Goal: Task Accomplishment & Management: Complete application form

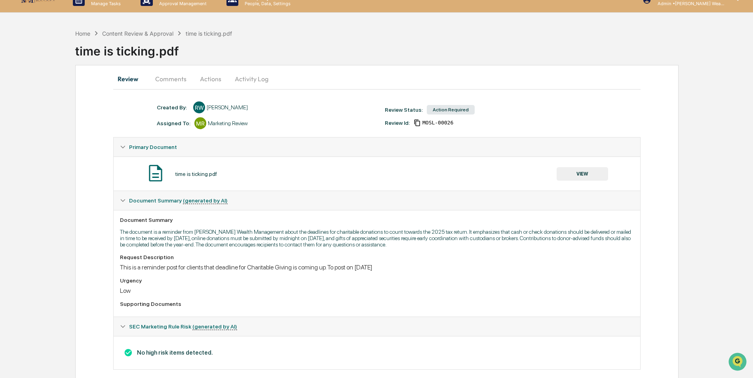
scroll to position [24, 0]
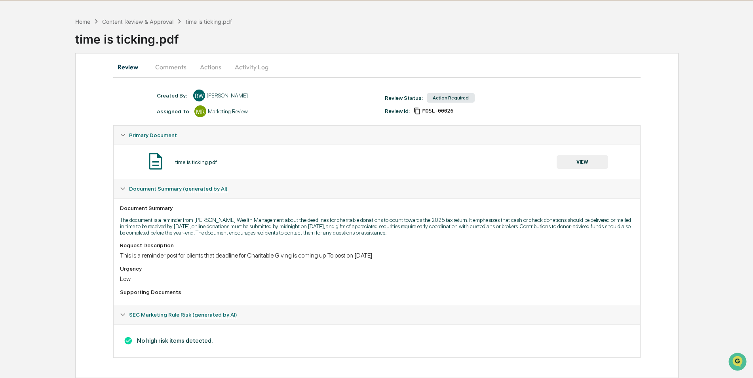
click at [208, 66] on button "Actions" at bounding box center [211, 66] width 36 height 19
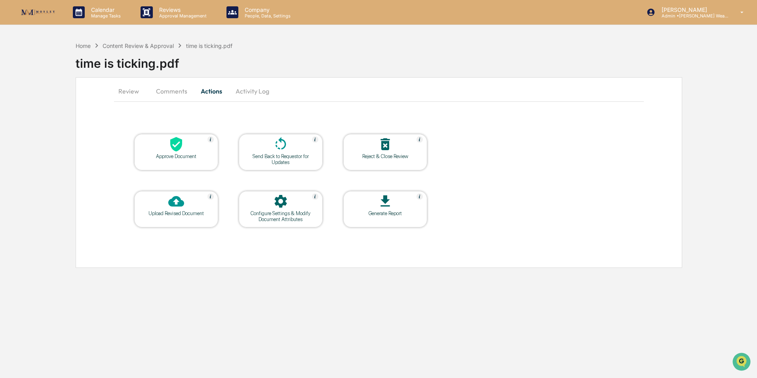
click at [181, 150] on icon at bounding box center [176, 144] width 16 height 16
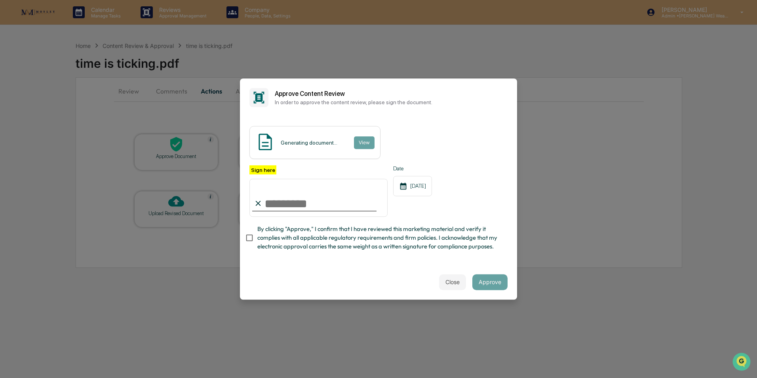
click at [317, 200] on input "Sign here" at bounding box center [318, 198] width 138 height 38
type input "**********"
click at [361, 139] on button "View" at bounding box center [363, 142] width 21 height 13
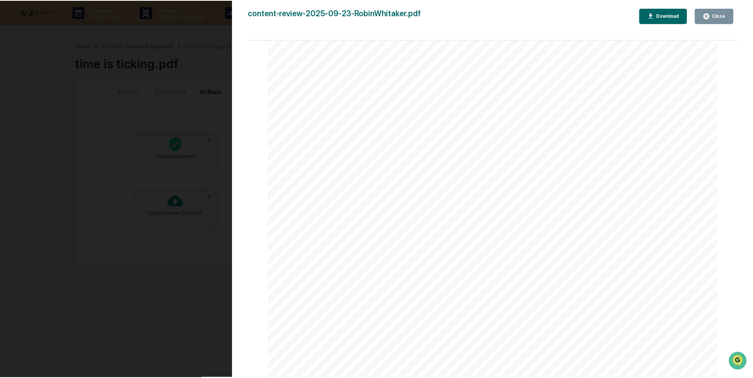
scroll to position [910, 0]
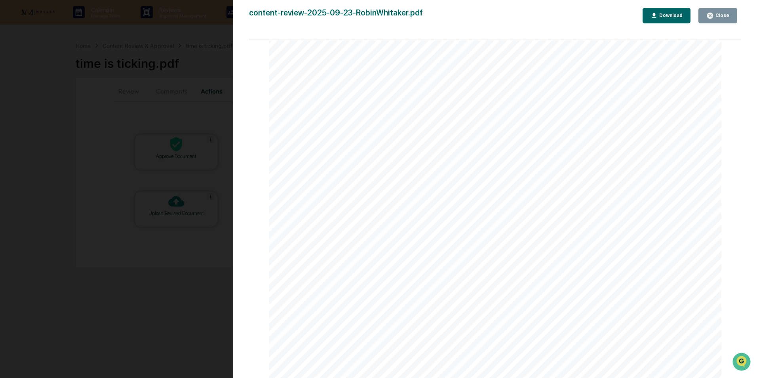
click at [717, 14] on div "Close" at bounding box center [721, 16] width 15 height 6
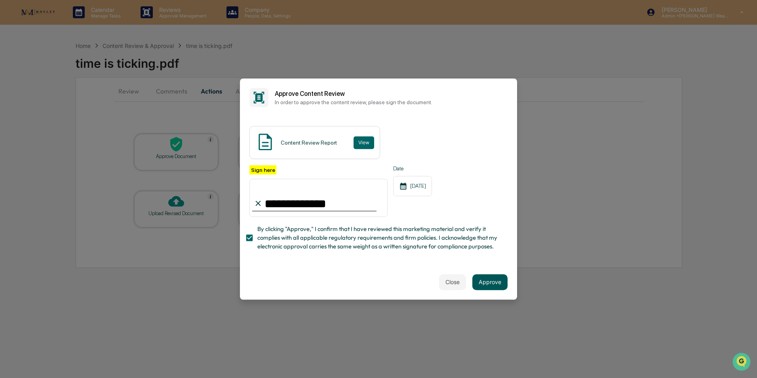
click at [494, 282] on button "Approve" at bounding box center [489, 282] width 35 height 16
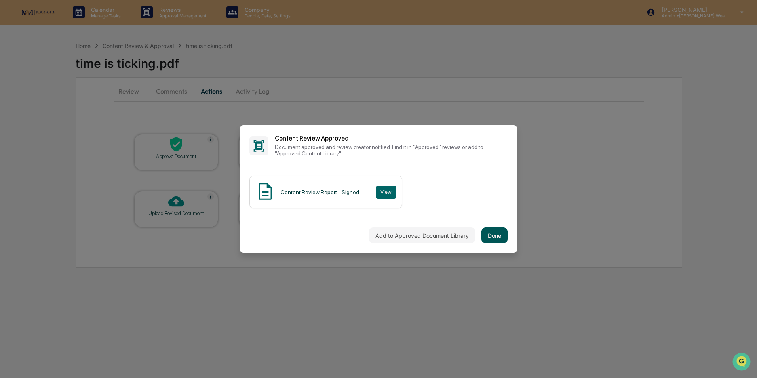
click at [499, 236] on button "Done" at bounding box center [494, 235] width 26 height 16
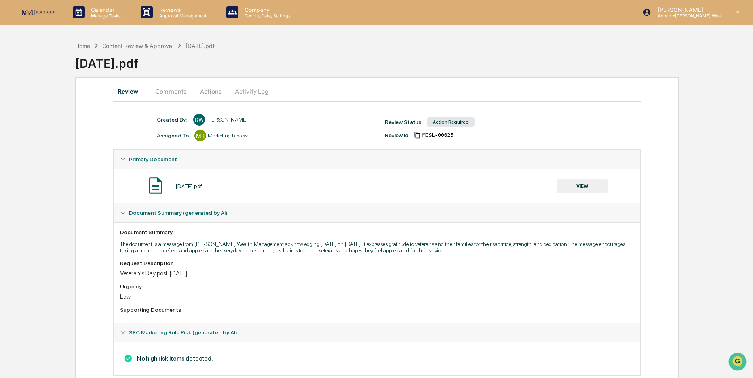
click at [205, 93] on button "Actions" at bounding box center [211, 91] width 36 height 19
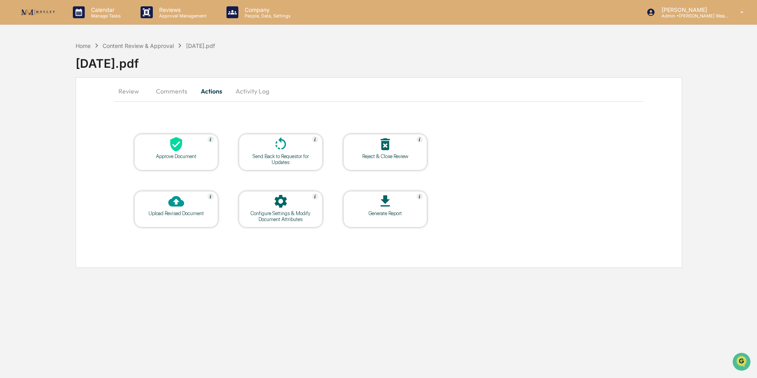
click at [189, 152] on div at bounding box center [176, 144] width 79 height 17
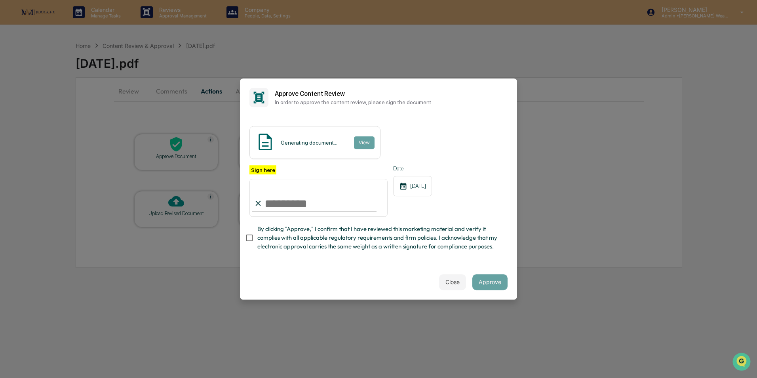
click at [274, 205] on input "Sign here" at bounding box center [318, 198] width 138 height 38
type input "**********"
click at [363, 134] on div "Generating document... View" at bounding box center [314, 142] width 131 height 33
click at [363, 137] on button "View" at bounding box center [363, 142] width 21 height 13
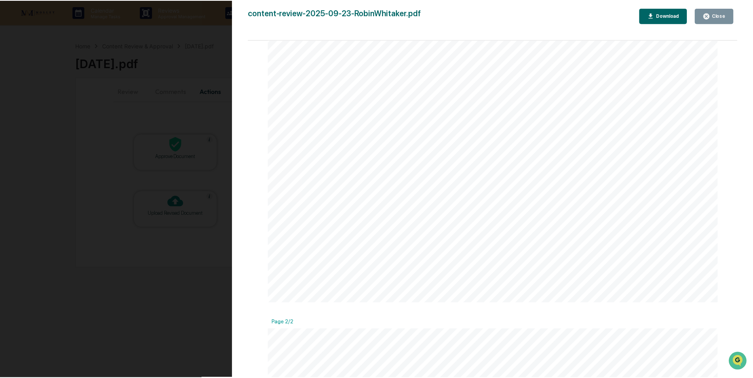
scroll to position [395, 0]
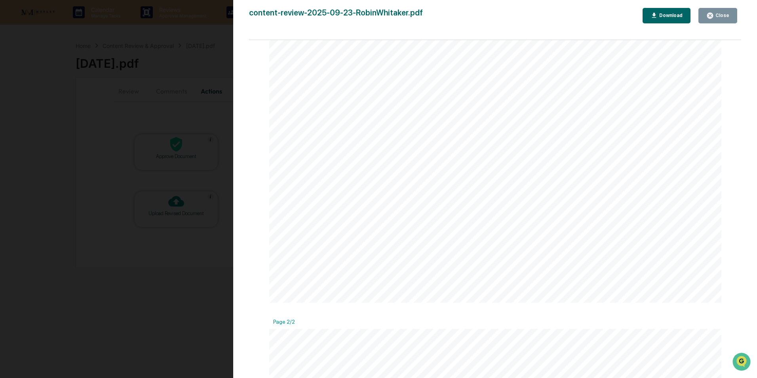
click at [716, 11] on button "Close" at bounding box center [717, 15] width 39 height 15
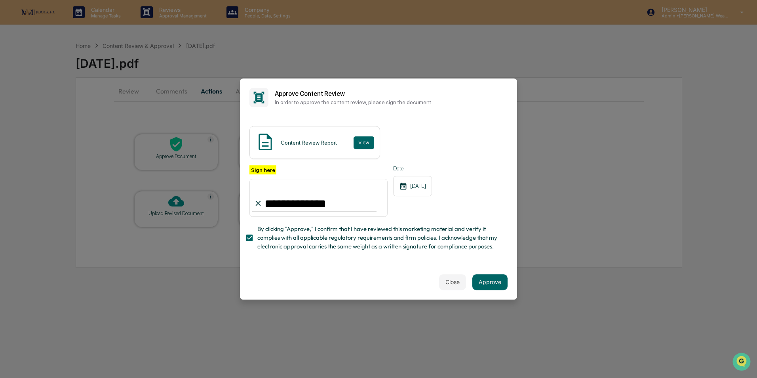
click at [492, 275] on div "Close Approve" at bounding box center [378, 281] width 277 height 35
click at [492, 279] on button "Approve" at bounding box center [489, 282] width 35 height 16
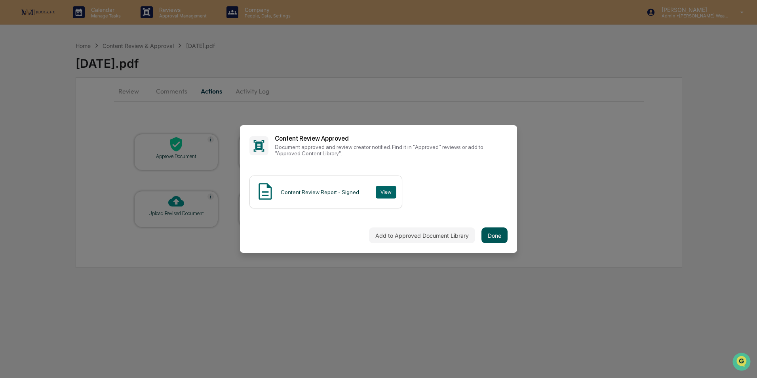
click at [496, 236] on button "Done" at bounding box center [494, 235] width 26 height 16
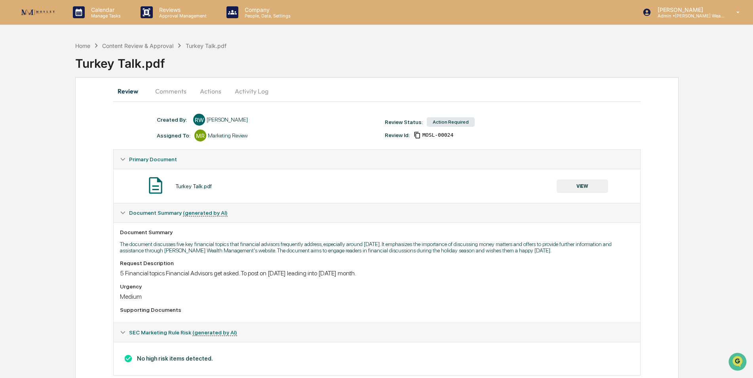
click at [207, 91] on button "Actions" at bounding box center [211, 91] width 36 height 19
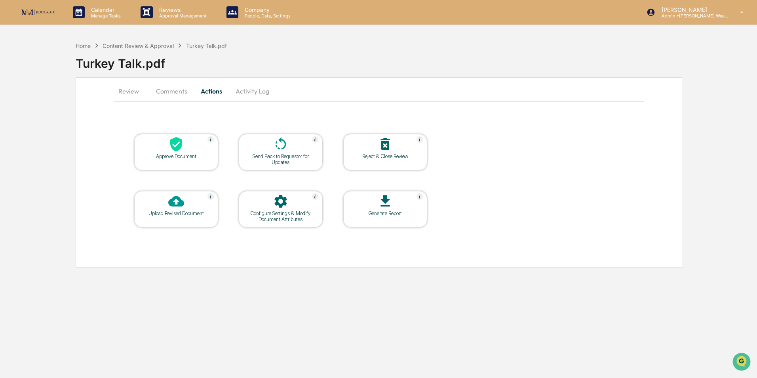
click at [205, 151] on div at bounding box center [176, 144] width 79 height 17
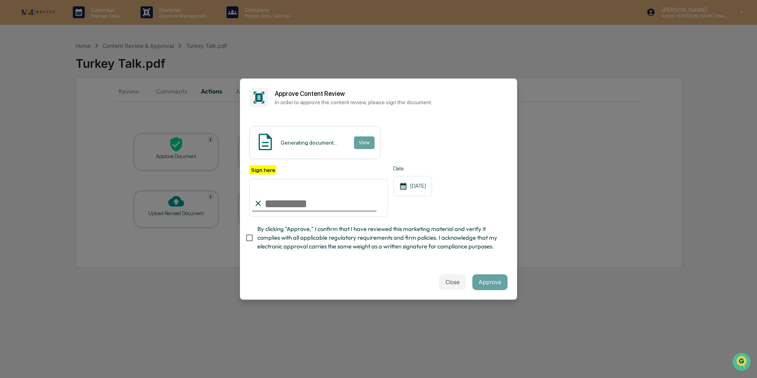
click at [295, 202] on input "Sign here" at bounding box center [318, 198] width 138 height 38
type input "**********"
click at [367, 140] on button "View" at bounding box center [363, 142] width 21 height 13
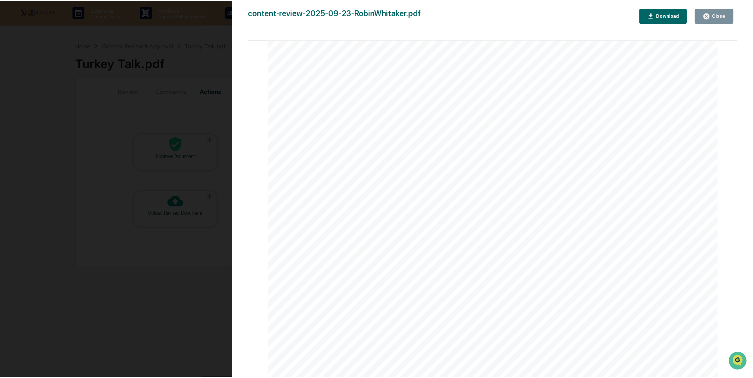
scroll to position [829, 0]
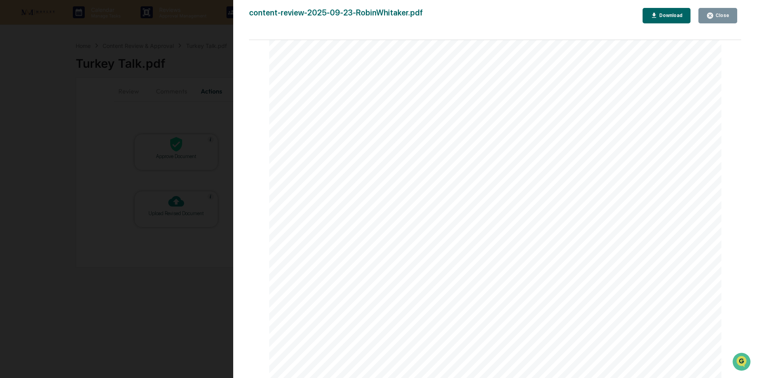
click at [712, 16] on icon "button" at bounding box center [710, 16] width 8 height 8
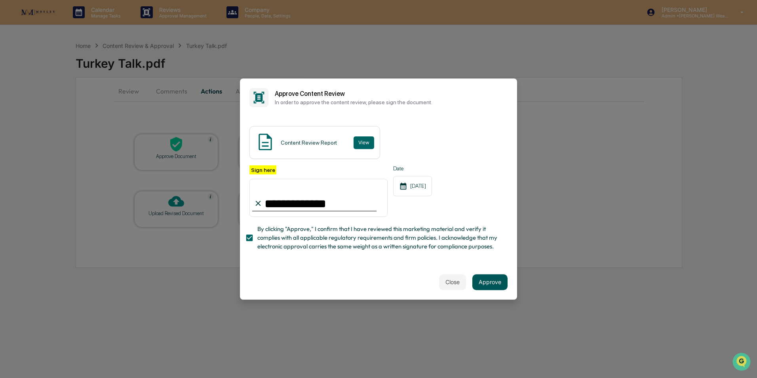
click at [500, 282] on button "Approve" at bounding box center [489, 282] width 35 height 16
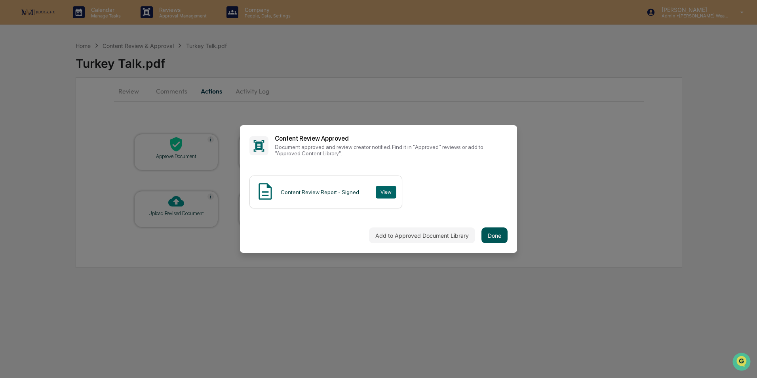
click at [495, 232] on button "Done" at bounding box center [494, 235] width 26 height 16
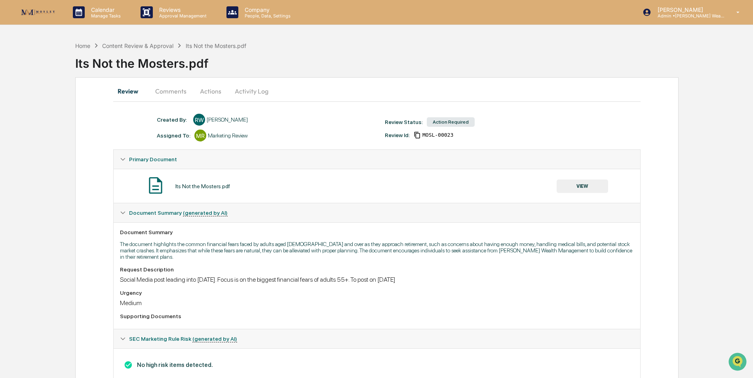
click at [213, 89] on button "Actions" at bounding box center [211, 91] width 36 height 19
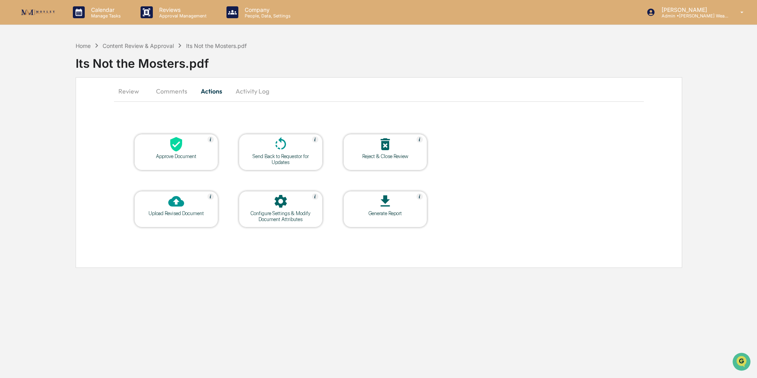
click at [190, 140] on div at bounding box center [176, 144] width 79 height 17
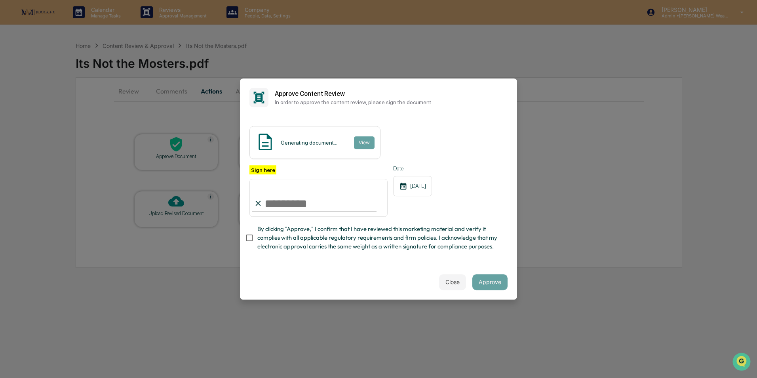
click at [289, 201] on input "Sign here" at bounding box center [318, 198] width 138 height 38
type input "**********"
click at [356, 139] on button "View" at bounding box center [363, 142] width 21 height 13
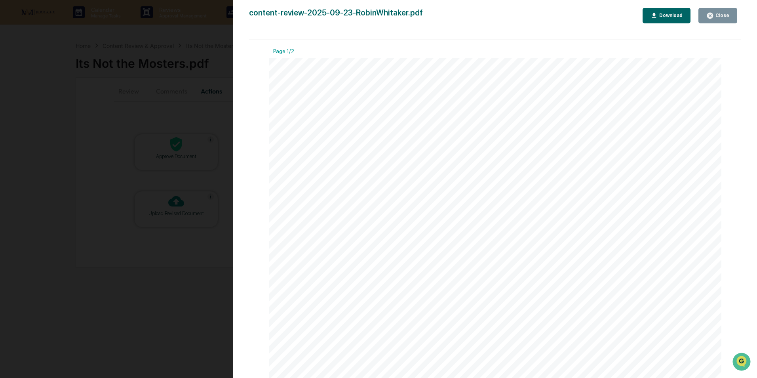
click at [713, 14] on icon "button" at bounding box center [710, 16] width 6 height 6
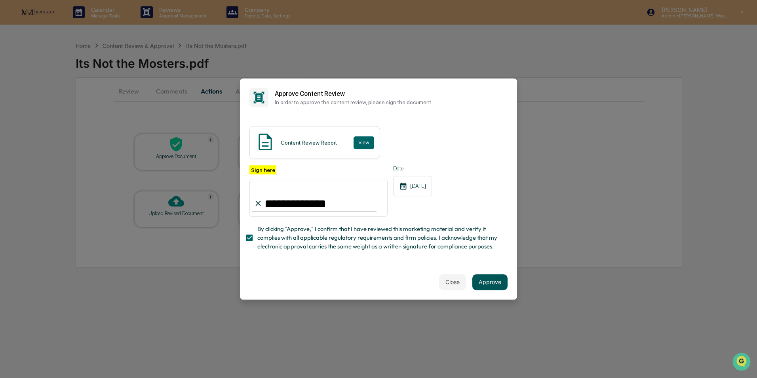
click at [483, 285] on button "Approve" at bounding box center [489, 282] width 35 height 16
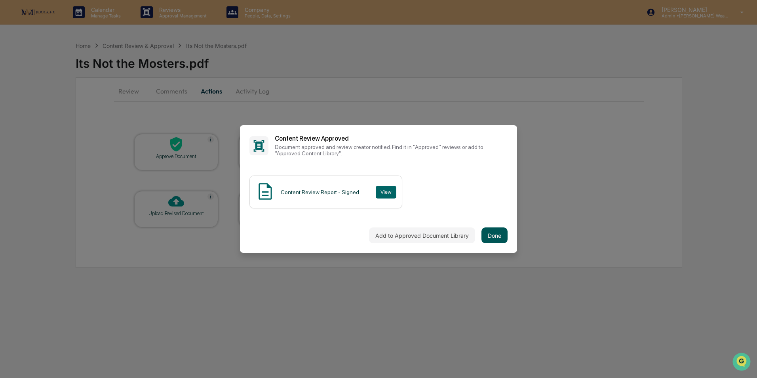
click at [495, 231] on button "Done" at bounding box center [494, 235] width 26 height 16
